Goal: Information Seeking & Learning: Learn about a topic

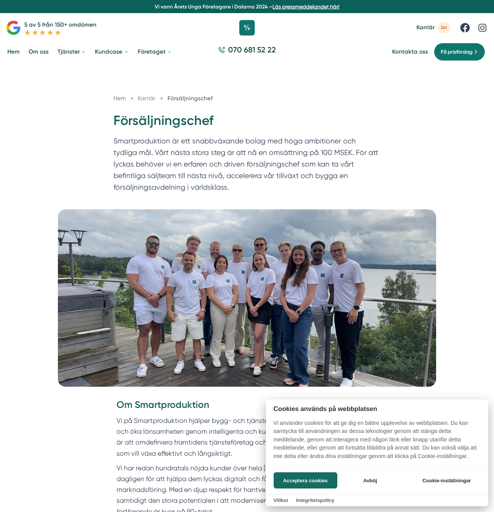
drag, startPoint x: 101, startPoint y: 119, endPoint x: 222, endPoint y: 204, distance: 147.2
click at [222, 204] on div at bounding box center [247, 256] width 494 height 512
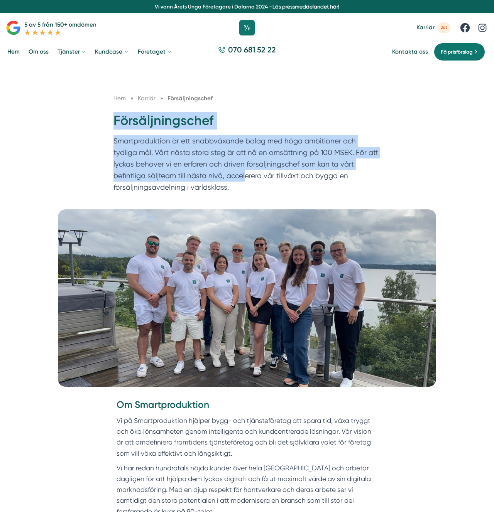
drag, startPoint x: 132, startPoint y: 125, endPoint x: 220, endPoint y: 179, distance: 103.2
click at [220, 179] on div "Hem » Karriär » Försäljningschef Försäljningschef Smartproduktion är ett snabbv…" at bounding box center [247, 145] width 282 height 103
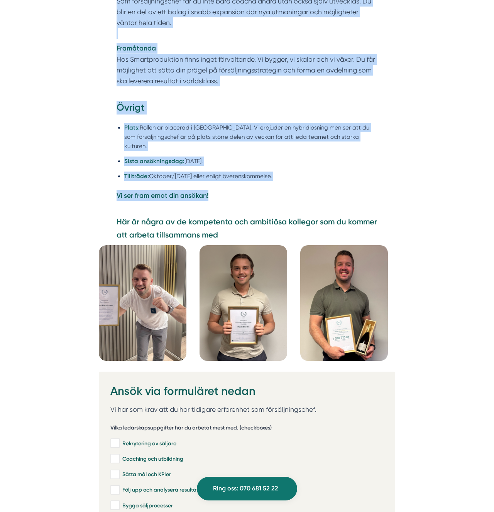
drag, startPoint x: 221, startPoint y: 176, endPoint x: 223, endPoint y: 192, distance: 16.3
click at [223, 192] on div "Övrigt Plats: Rollen är placerad i Stockholm. Vi erbjuder en hybridlösning men …" at bounding box center [247, 158] width 296 height 115
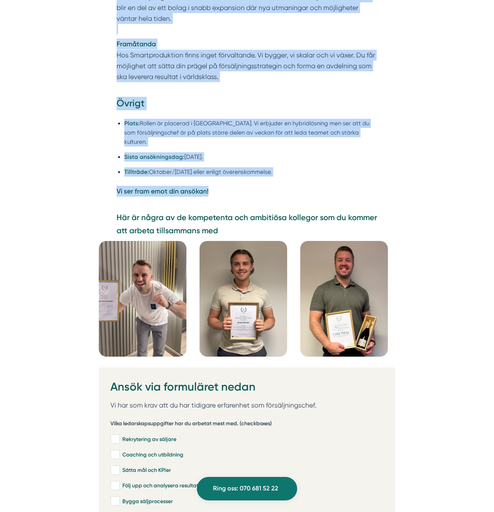
copy div "Försäljningschef Smartproduktion är ett snabbväxande bolag med höga ambitioner …"
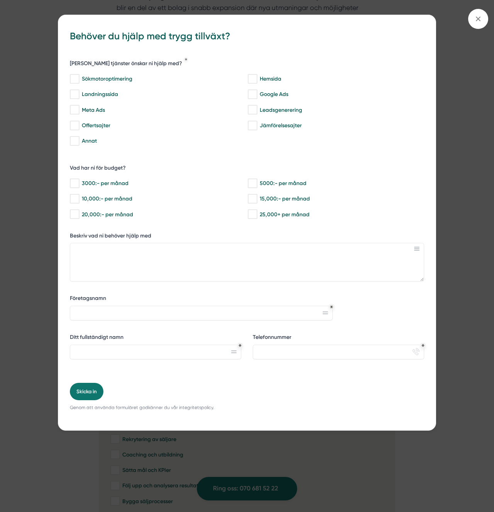
click at [483, 145] on div "bbc9b822-b2c6-488a-ab3e-9a2d59e49c7c Behöver du hjälp med trygg tillväxt? Vilka…" at bounding box center [247, 256] width 494 height 512
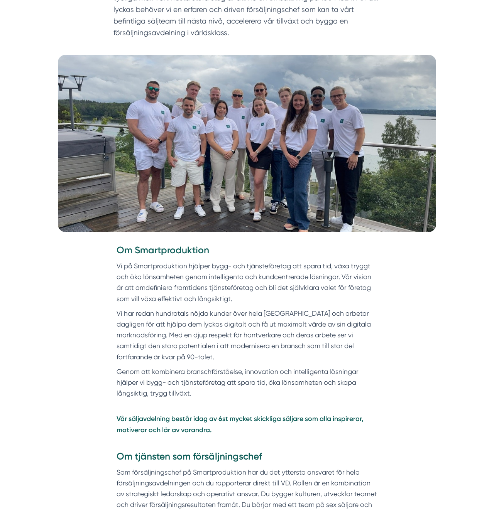
scroll to position [0, 0]
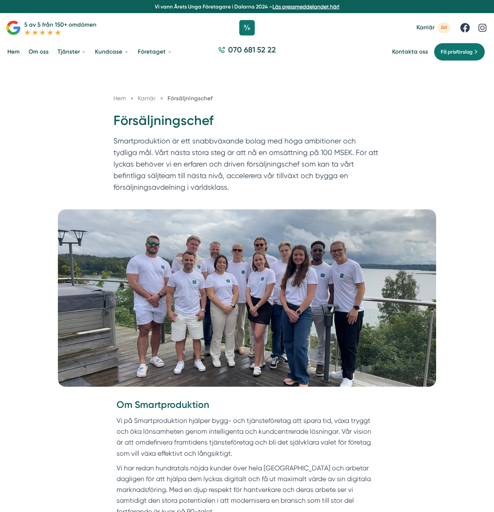
click at [177, 121] on h1 "Försäljningschef" at bounding box center [246, 124] width 267 height 24
click at [150, 137] on p "Smartproduktion är ett snabbväxande bolag med höga ambitioner och tydliga mål. …" at bounding box center [246, 165] width 267 height 61
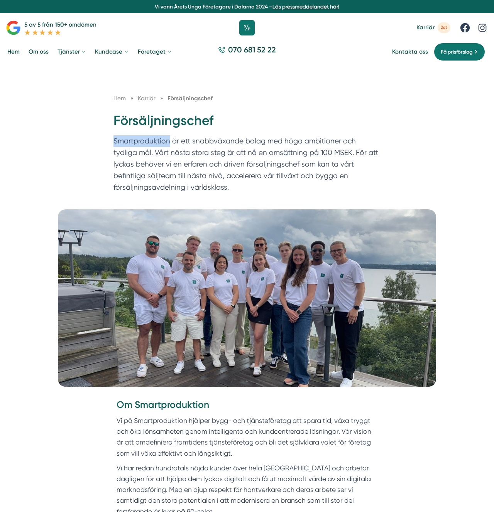
click at [431, 29] on span "Karriär" at bounding box center [425, 27] width 18 height 7
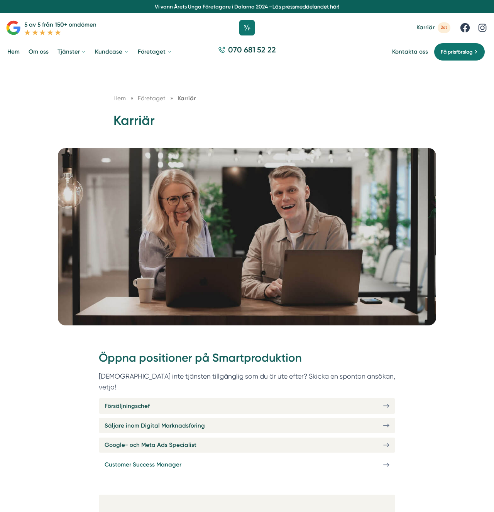
click at [145, 460] on span "Customer Success Manager" at bounding box center [143, 464] width 77 height 9
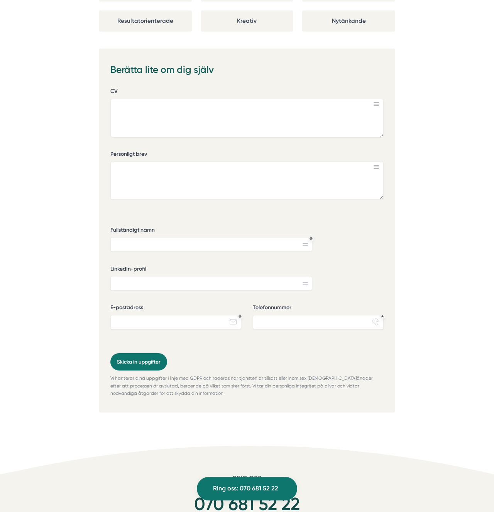
scroll to position [1236, 0]
click at [141, 108] on textarea "CV" at bounding box center [246, 117] width 273 height 39
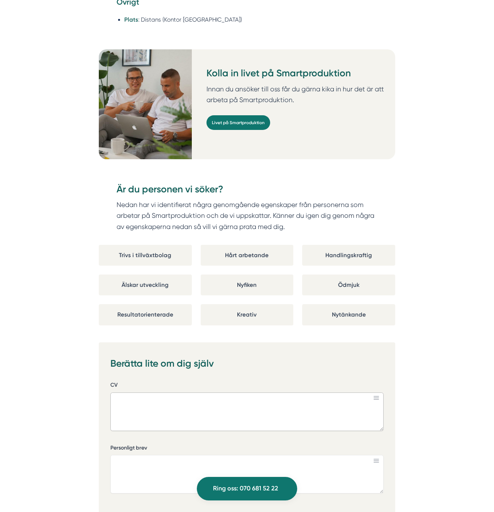
scroll to position [939, 0]
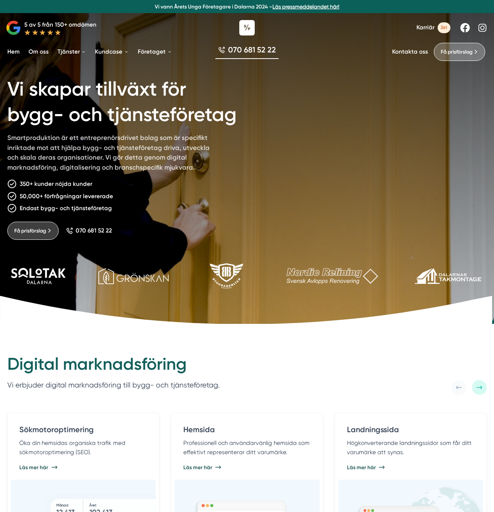
click at [184, 107] on h1 "Vi skapar tillväxt för bygg- och tjänsteföretag" at bounding box center [143, 100] width 272 height 66
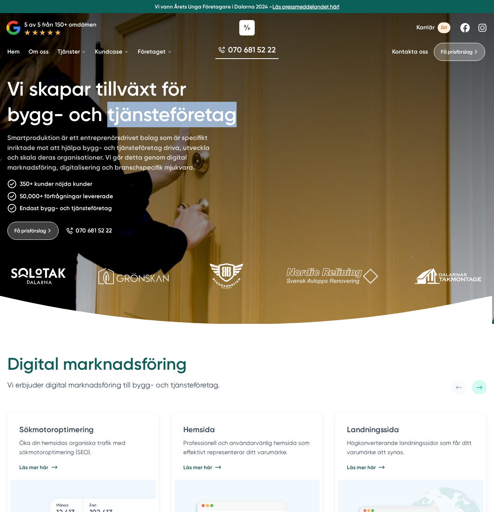
click at [184, 107] on h1 "Vi skapar tillväxt för bygg- och tjänsteföretag" at bounding box center [143, 100] width 272 height 66
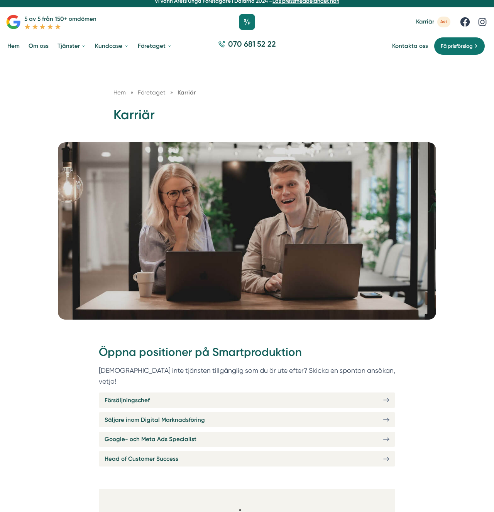
scroll to position [23, 0]
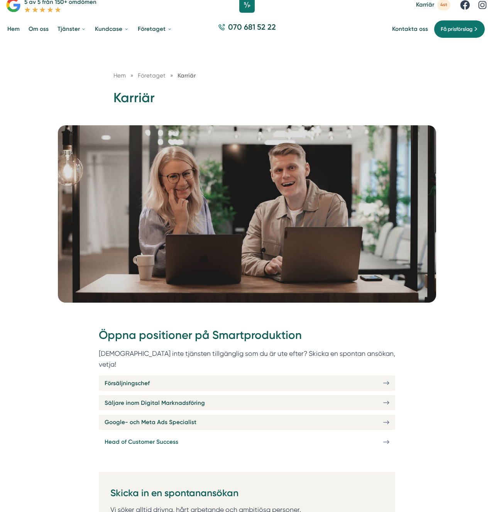
click at [125, 436] on link "Head of Customer Success" at bounding box center [247, 441] width 296 height 15
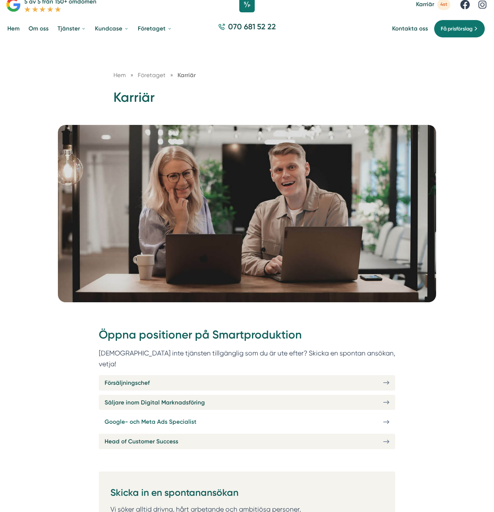
click at [155, 417] on span "Google- och Meta Ads Specialist" at bounding box center [151, 421] width 92 height 9
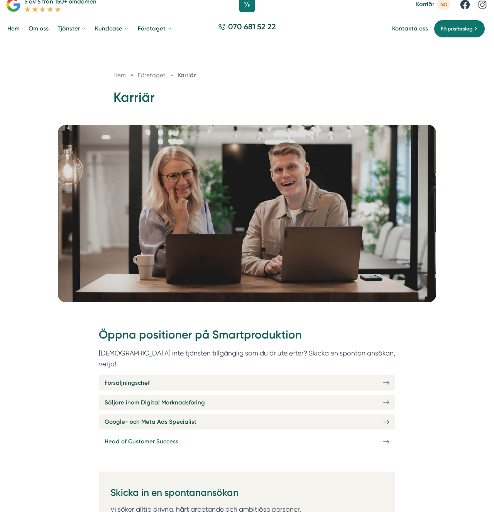
click at [170, 436] on link "Head of Customer Success" at bounding box center [247, 441] width 296 height 15
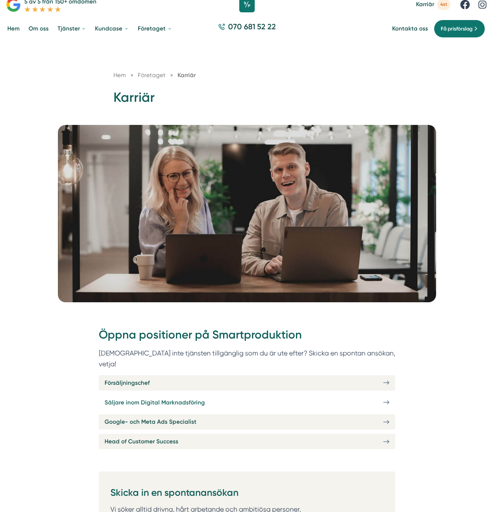
click at [162, 398] on span "Säljare inom Digital Marknadsföring" at bounding box center [155, 402] width 100 height 9
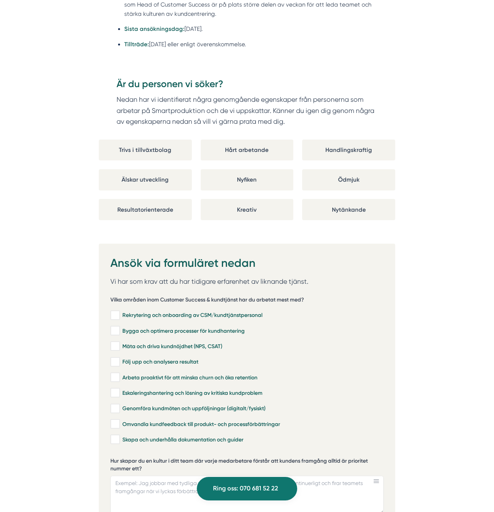
scroll to position [1277, 0]
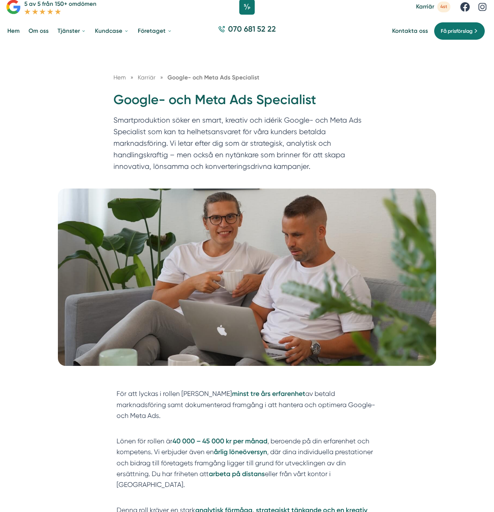
scroll to position [29, 0]
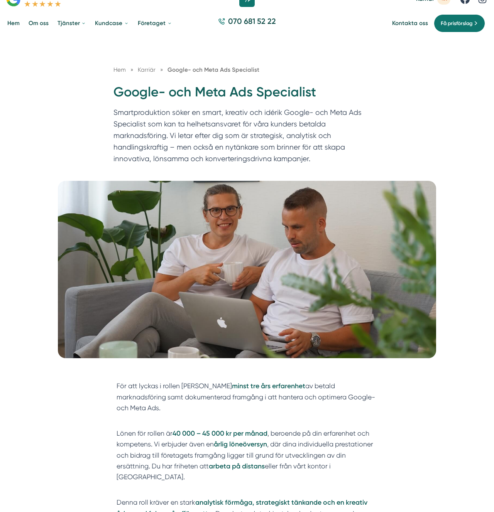
click at [239, 135] on p "Smartproduktion söker en smart, kreativ och idérik Google- och Meta Ads Special…" at bounding box center [246, 137] width 267 height 61
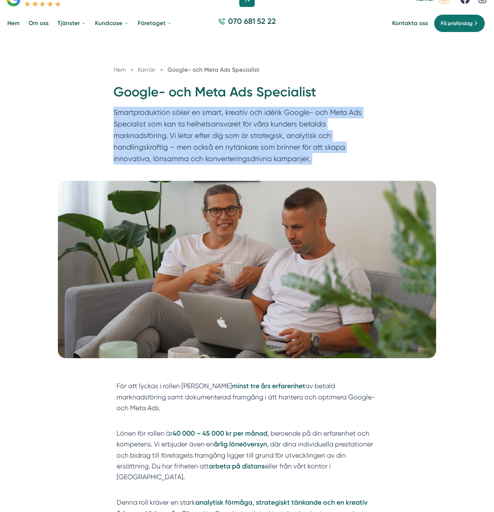
click at [239, 135] on p "Smartproduktion söker en smart, kreativ och idérik Google- och Meta Ads Special…" at bounding box center [246, 137] width 267 height 61
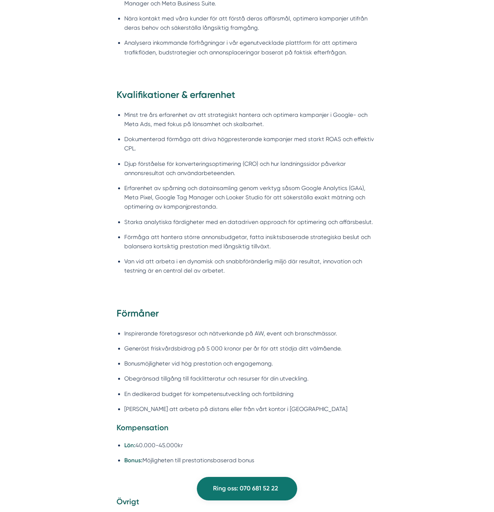
scroll to position [1001, 0]
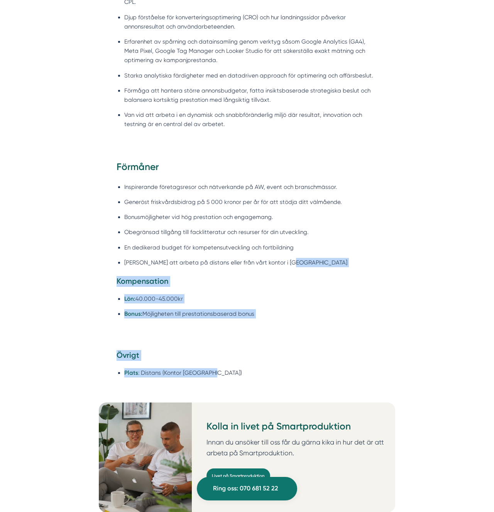
drag, startPoint x: 240, startPoint y: 354, endPoint x: 190, endPoint y: 217, distance: 146.2
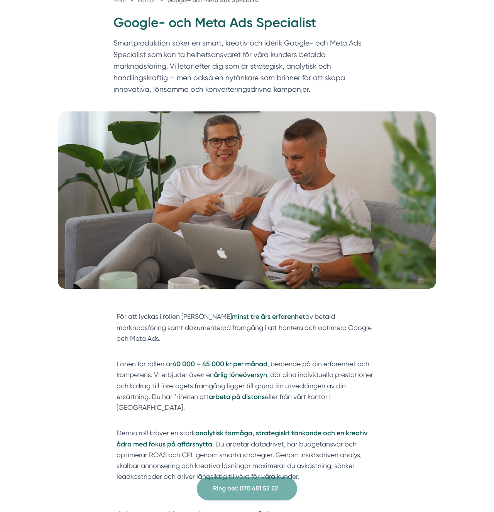
scroll to position [96, 0]
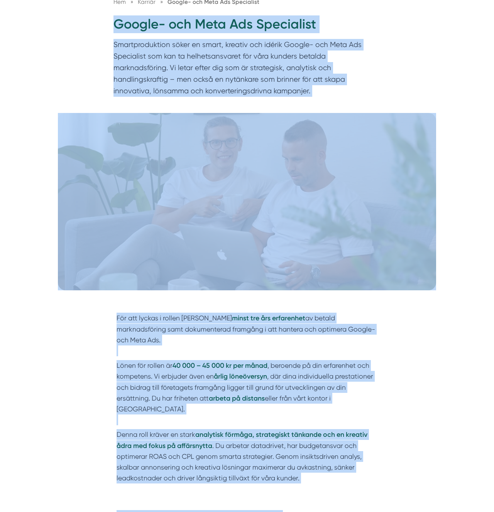
drag, startPoint x: 105, startPoint y: 62, endPoint x: 107, endPoint y: 29, distance: 33.2
click at [107, 29] on div "Hem » Karriär » Google- och Meta Ads Specialist Google- och Meta Ads Specialist…" at bounding box center [247, 40] width 494 height 145
copy div "Google- och Meta Ads Specialist Smartproduktion söker en smart, kreativ och idé…"
click at [301, 376] on p "Lönen för rollen är 40 000 – 45 000 kr per månad , beroende på din erfarenhet o…" at bounding box center [246, 392] width 261 height 65
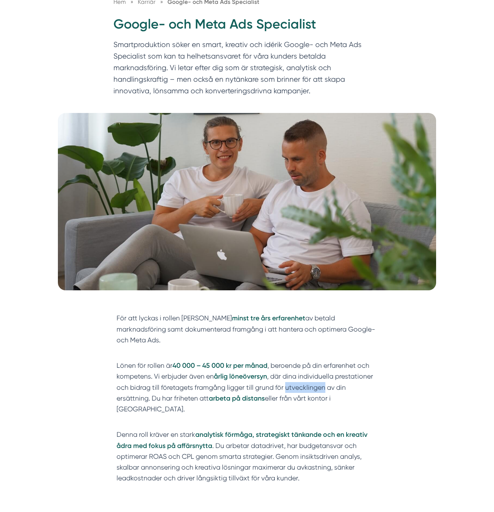
click at [301, 376] on p "Lönen för rollen är 40 000 – 45 000 kr per månad , beroende på din erfarenhet o…" at bounding box center [246, 392] width 261 height 65
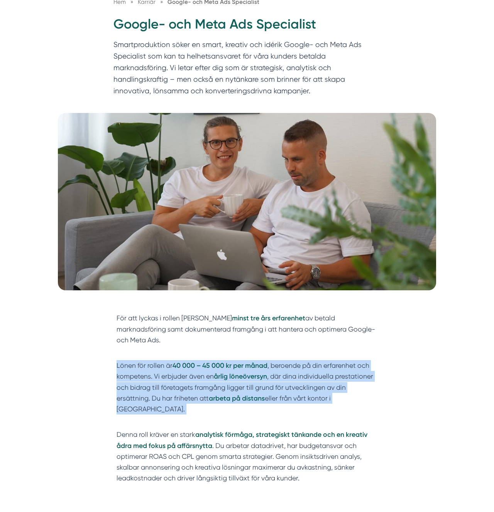
click at [301, 376] on p "Lönen för rollen är 40 000 – 45 000 kr per månad , beroende på din erfarenhet o…" at bounding box center [246, 392] width 261 height 65
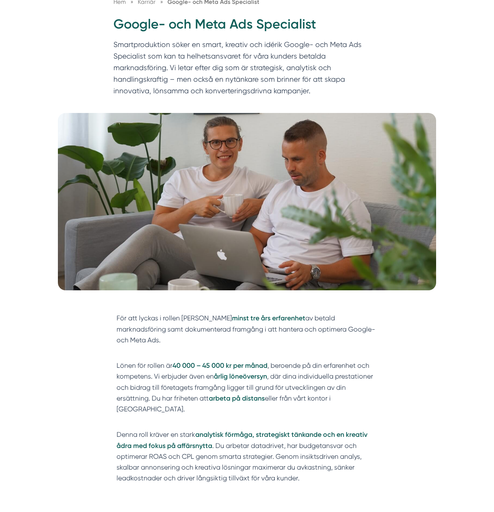
click at [301, 376] on p "Lönen för rollen är 40 000 – 45 000 kr per månad , beroende på din erfarenhet o…" at bounding box center [246, 392] width 261 height 65
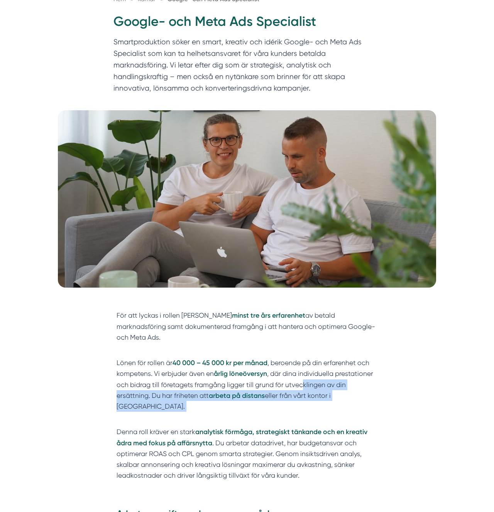
click at [301, 376] on p "Lönen för rollen är 40 000 – 45 000 kr per månad , beroende på din erfarenhet o…" at bounding box center [246, 389] width 261 height 65
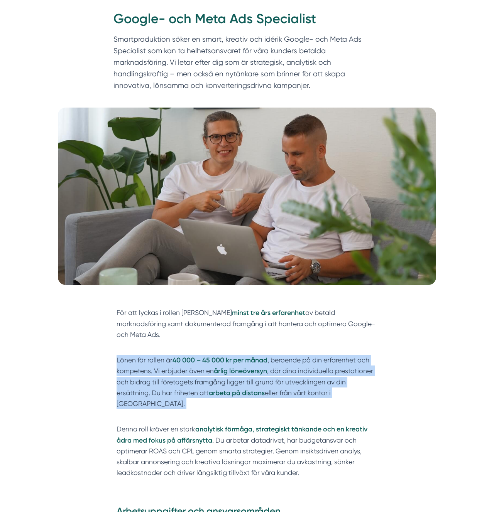
click at [301, 376] on p "Lönen för rollen är 40 000 – 45 000 kr per månad , beroende på din erfarenhet o…" at bounding box center [246, 387] width 261 height 65
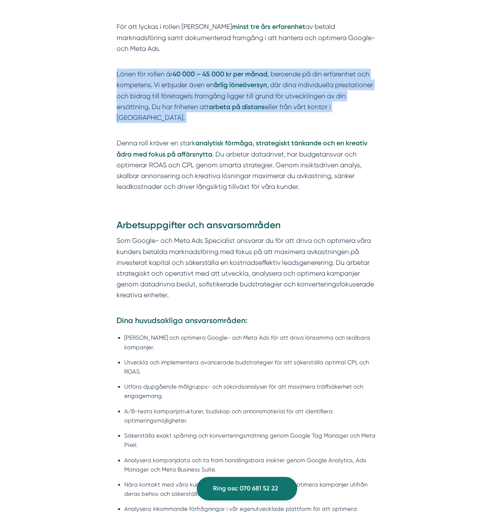
scroll to position [386, 0]
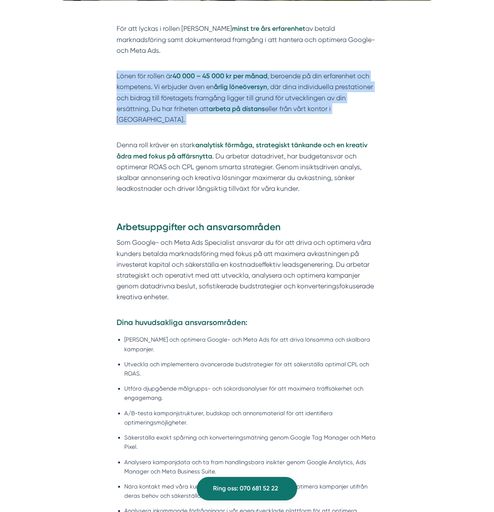
click at [307, 330] on ul "Hantera och optimera Google- och Meta Ads för att driva lönsamma och skalbara k…" at bounding box center [246, 432] width 261 height 204
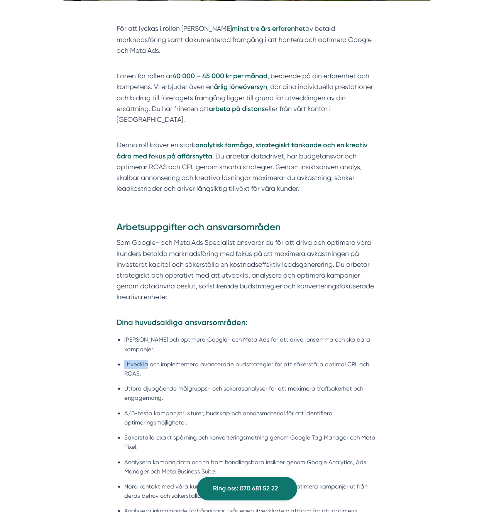
click at [307, 330] on ul "Hantera och optimera Google- och Meta Ads för att driva lönsamma och skalbara k…" at bounding box center [246, 432] width 261 height 204
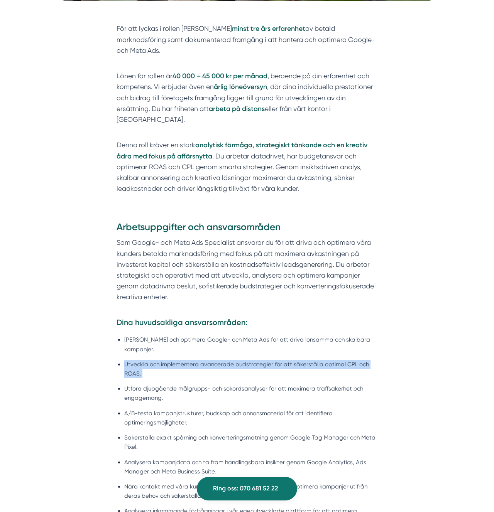
click at [307, 330] on ul "Hantera och optimera Google- och Meta Ads för att driva lönsamma och skalbara k…" at bounding box center [246, 432] width 261 height 204
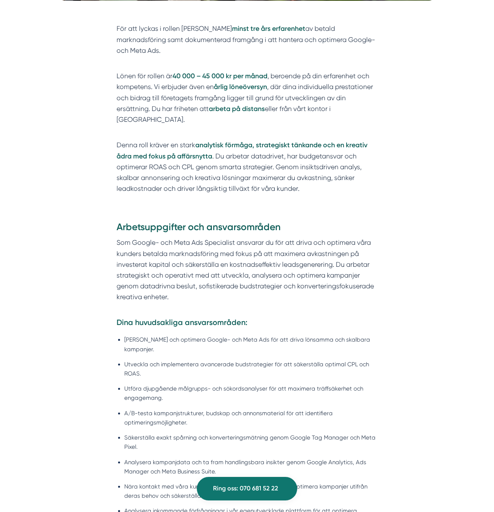
click at [329, 335] on li "Hantera och optimera Google- och Meta Ads för att driva lönsamma och skalbara k…" at bounding box center [250, 344] width 253 height 19
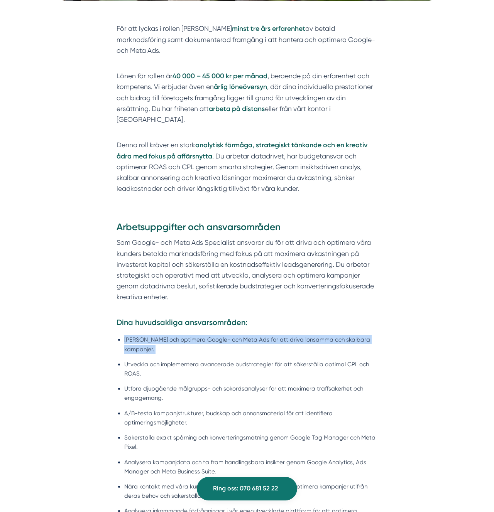
click at [329, 335] on li "Hantera och optimera Google- och Meta Ads för att driva lönsamma och skalbara k…" at bounding box center [250, 344] width 253 height 19
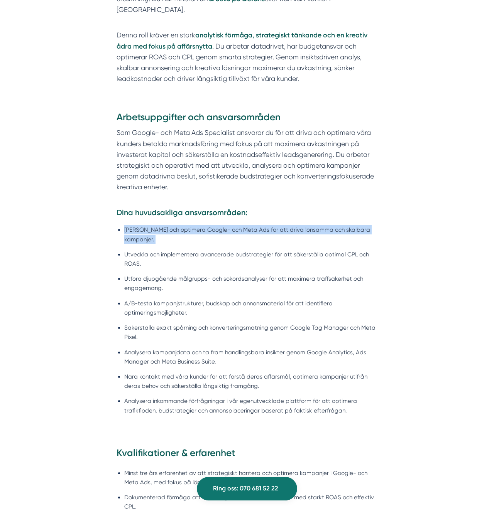
scroll to position [497, 0]
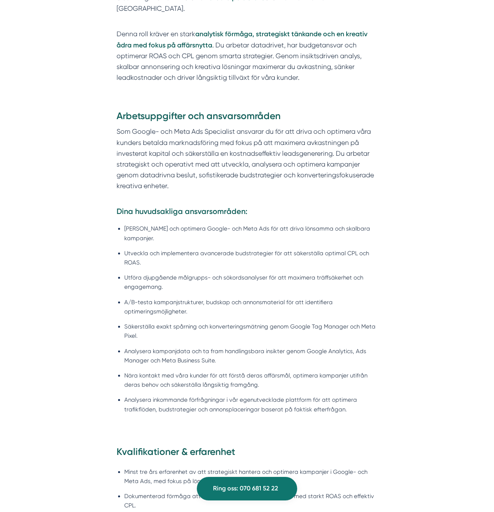
click at [249, 467] on li "Minst tre års erfarenhet av att strategiskt hantera och optimera kampanjer i Go…" at bounding box center [250, 476] width 253 height 19
click at [250, 467] on li "Minst tre års erfarenhet av att strategiskt hantera och optimera kampanjer i Go…" at bounding box center [250, 476] width 253 height 19
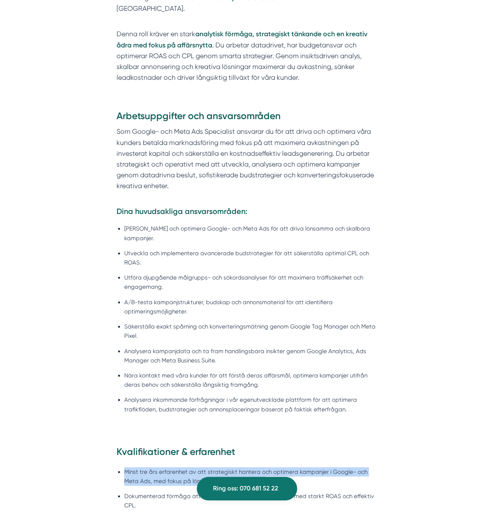
click at [250, 467] on li "Minst tre års erfarenhet av att strategiskt hantera och optimera kampanjer i Go…" at bounding box center [250, 476] width 253 height 19
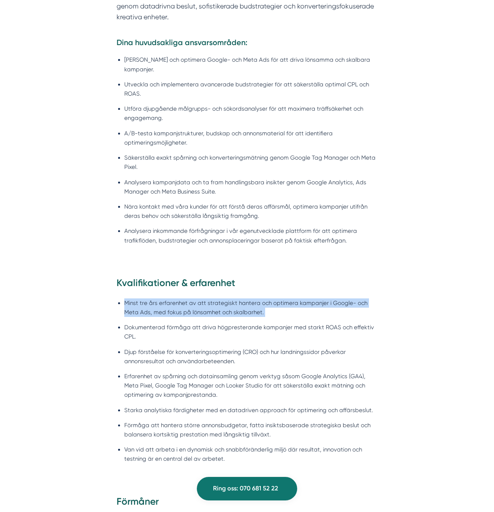
scroll to position [672, 0]
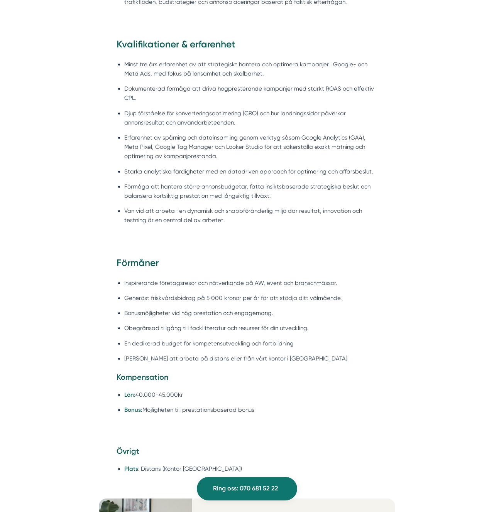
click at [258, 459] on ul "Plats : Distans (Kontor Stockholm)" at bounding box center [246, 470] width 261 height 23
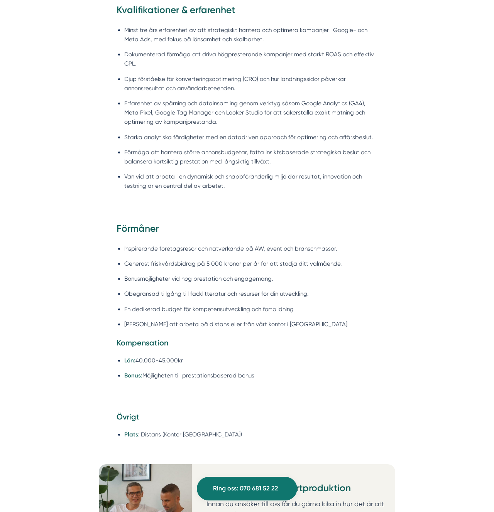
scroll to position [939, 0]
click at [191, 98] on li "Erfarenhet av spårning och datainsamling genom verktyg såsom Google Analytics (…" at bounding box center [250, 112] width 253 height 28
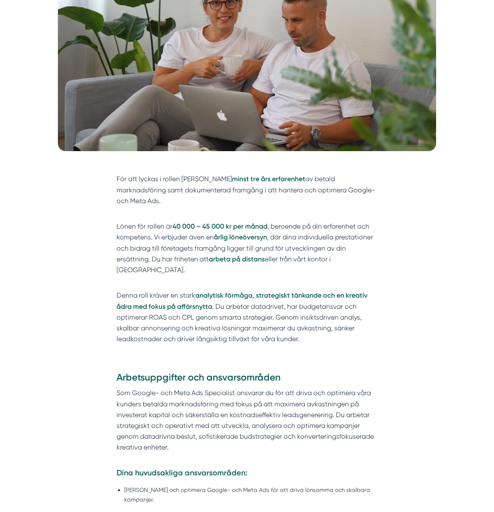
scroll to position [238, 0]
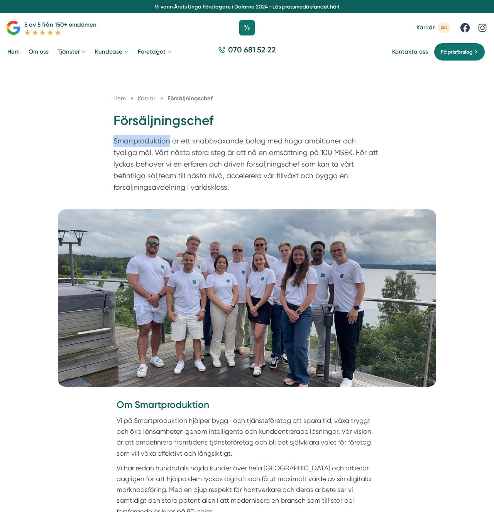
click at [142, 99] on span "Karriär" at bounding box center [147, 98] width 18 height 7
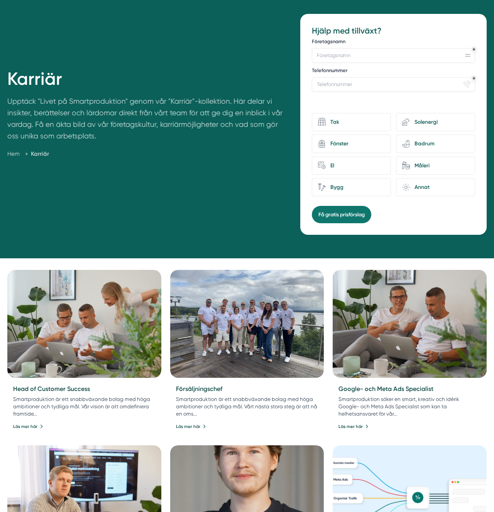
scroll to position [77, 0]
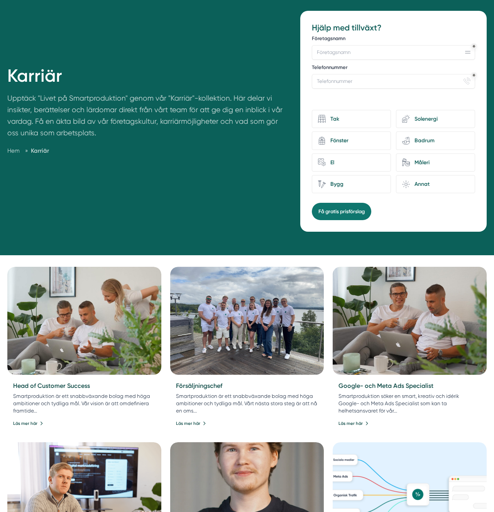
click at [420, 336] on img at bounding box center [410, 320] width 162 height 113
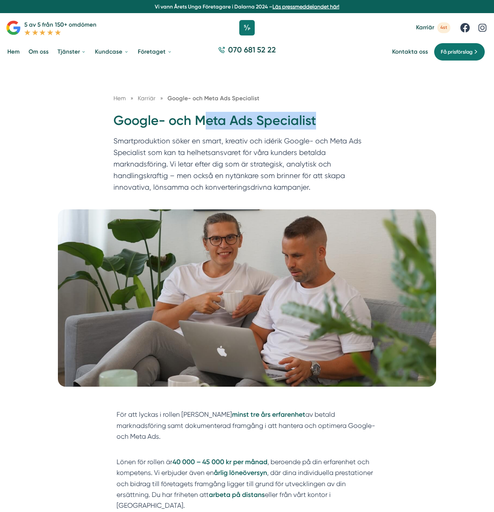
drag, startPoint x: 202, startPoint y: 130, endPoint x: 202, endPoint y: 110, distance: 20.5
click at [202, 113] on h1 "Google- och Meta Ads Specialist" at bounding box center [246, 124] width 267 height 24
click at [202, 110] on div "Hem » [GEOGRAPHIC_DATA] » Google- och Meta Ads Specialist" at bounding box center [246, 103] width 267 height 18
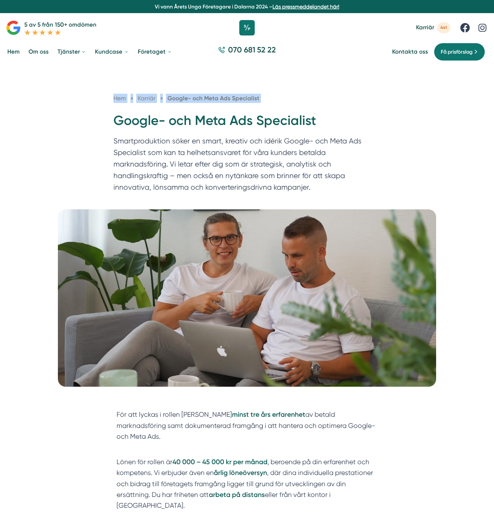
click at [202, 110] on div "Hem » [GEOGRAPHIC_DATA] » Google- och Meta Ads Specialist" at bounding box center [246, 103] width 267 height 18
click at [196, 124] on h1 "Google- och Meta Ads Specialist" at bounding box center [246, 124] width 267 height 24
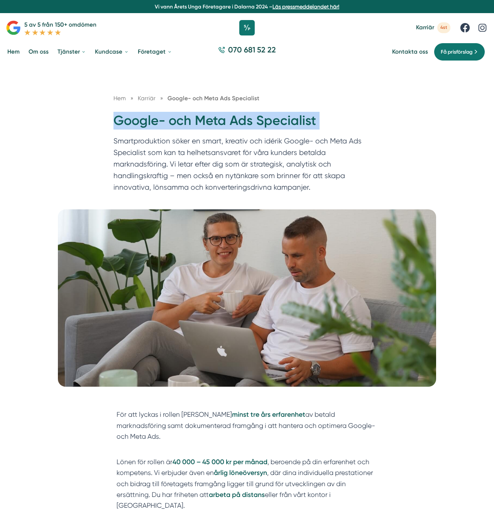
click at [196, 124] on h1 "Google- och Meta Ads Specialist" at bounding box center [246, 124] width 267 height 24
copy div "Google- och Meta Ads Specialist"
click at [316, 165] on p "Smartproduktion söker en smart, kreativ och idérik Google- och Meta Ads Special…" at bounding box center [246, 165] width 267 height 61
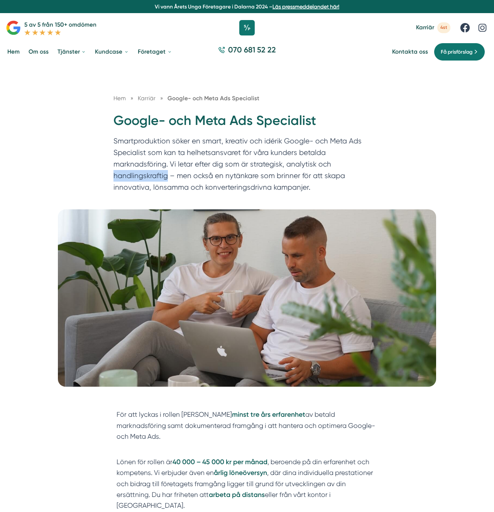
click at [316, 165] on p "Smartproduktion söker en smart, kreativ och idérik Google- och Meta Ads Special…" at bounding box center [246, 165] width 267 height 61
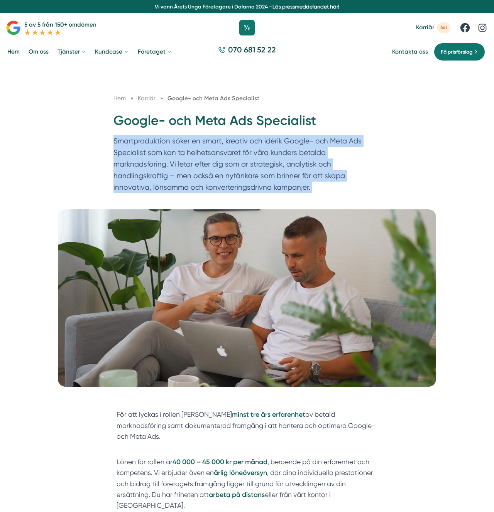
click at [316, 165] on p "Smartproduktion söker en smart, kreativ och idérik Google- och Meta Ads Special…" at bounding box center [246, 165] width 267 height 61
click at [285, 142] on p "Smartproduktion söker en smart, kreativ och idérik Google- och Meta Ads Special…" at bounding box center [246, 165] width 267 height 61
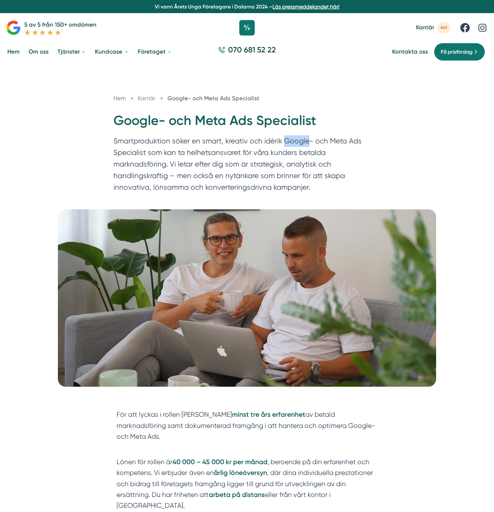
click at [285, 142] on p "Smartproduktion söker en smart, kreativ och idérik Google- och Meta Ads Special…" at bounding box center [246, 165] width 267 height 61
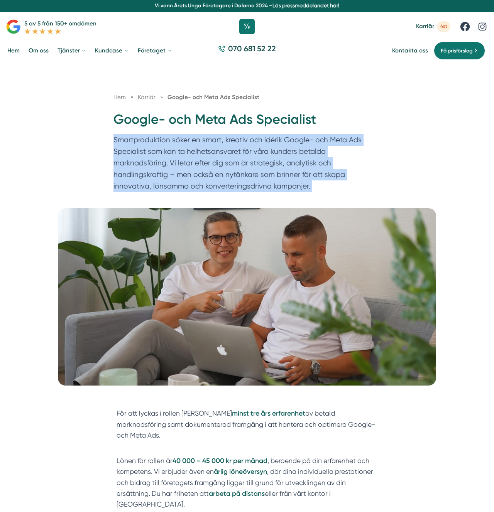
click at [285, 142] on p "Smartproduktion söker en smart, kreativ och idérik Google- och Meta Ads Special…" at bounding box center [246, 164] width 267 height 61
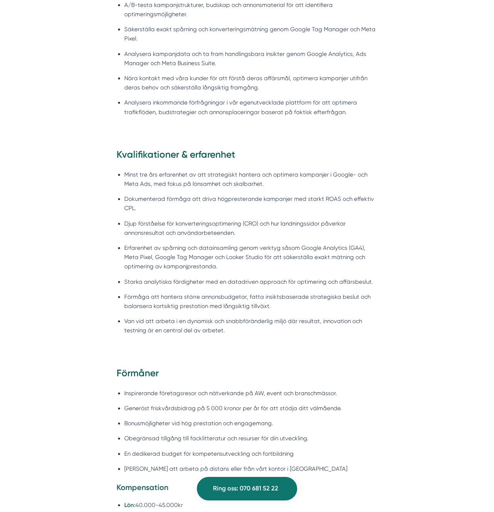
scroll to position [791, 0]
